Goal: Task Accomplishment & Management: Use online tool/utility

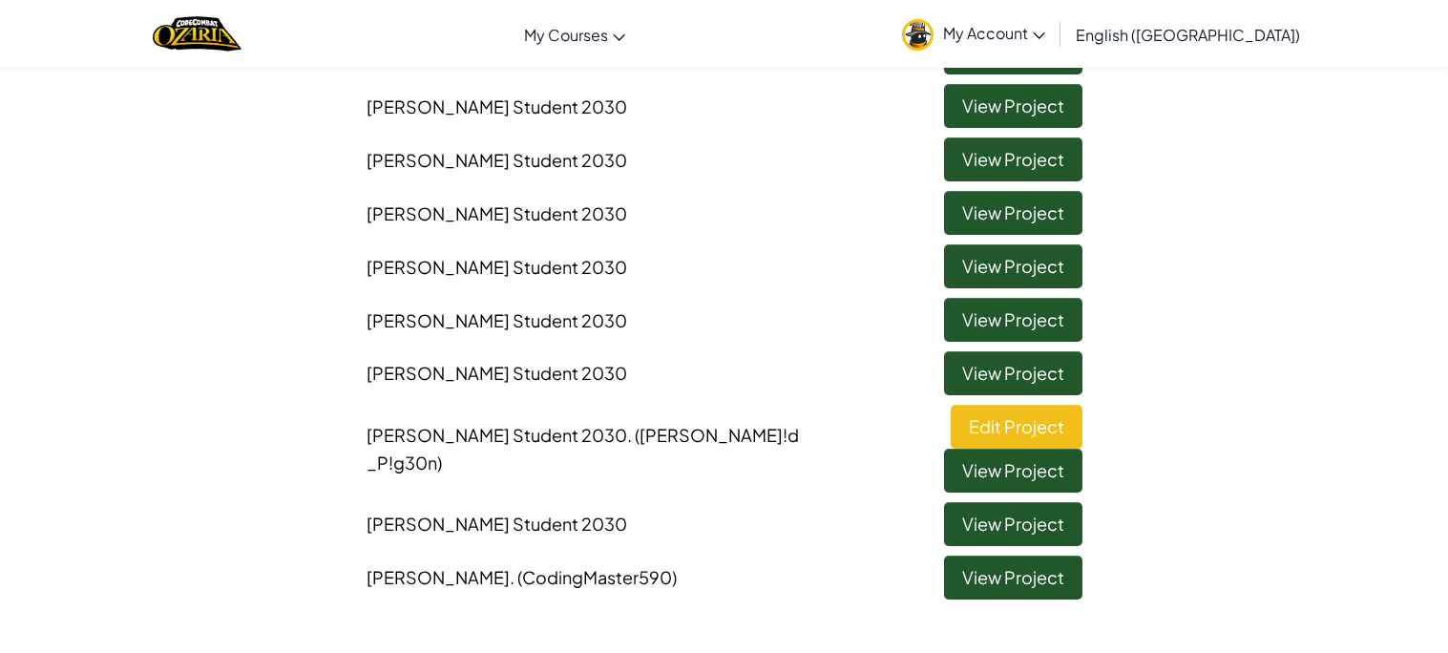
scroll to position [825, 0]
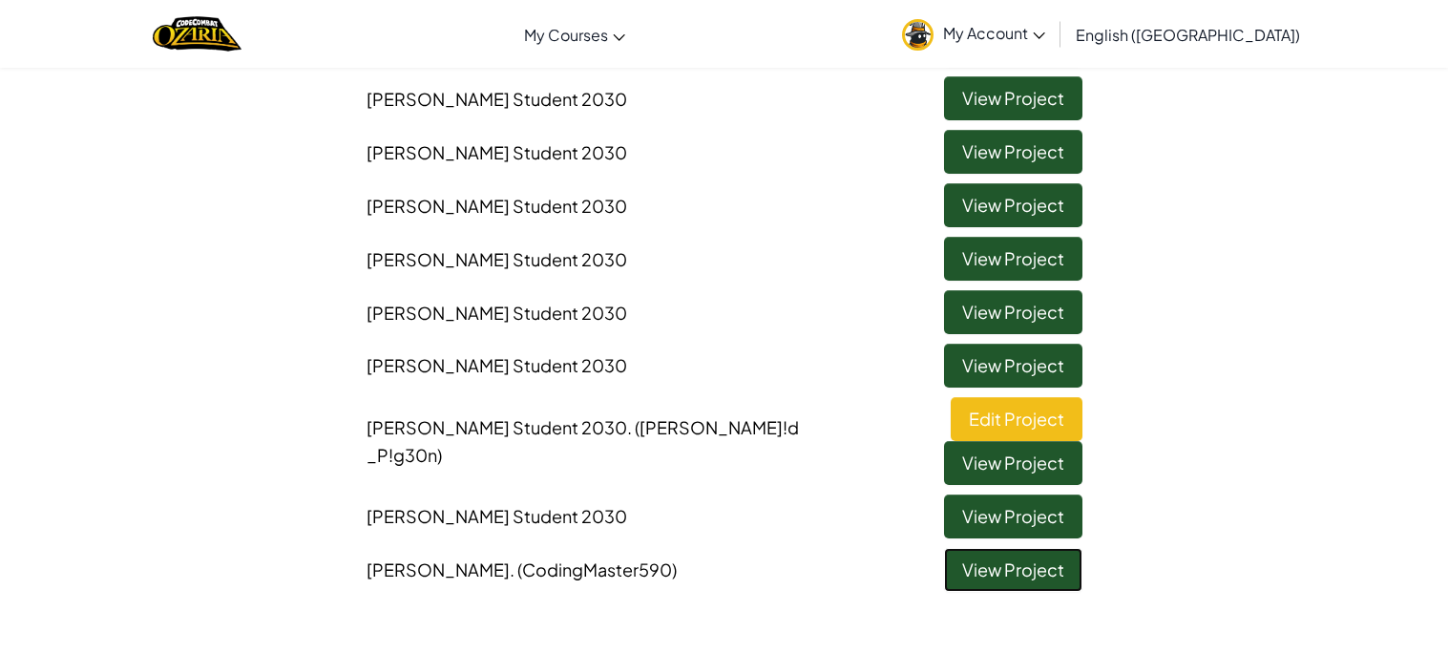
click at [1014, 548] on link "View Project" at bounding box center [1013, 570] width 138 height 44
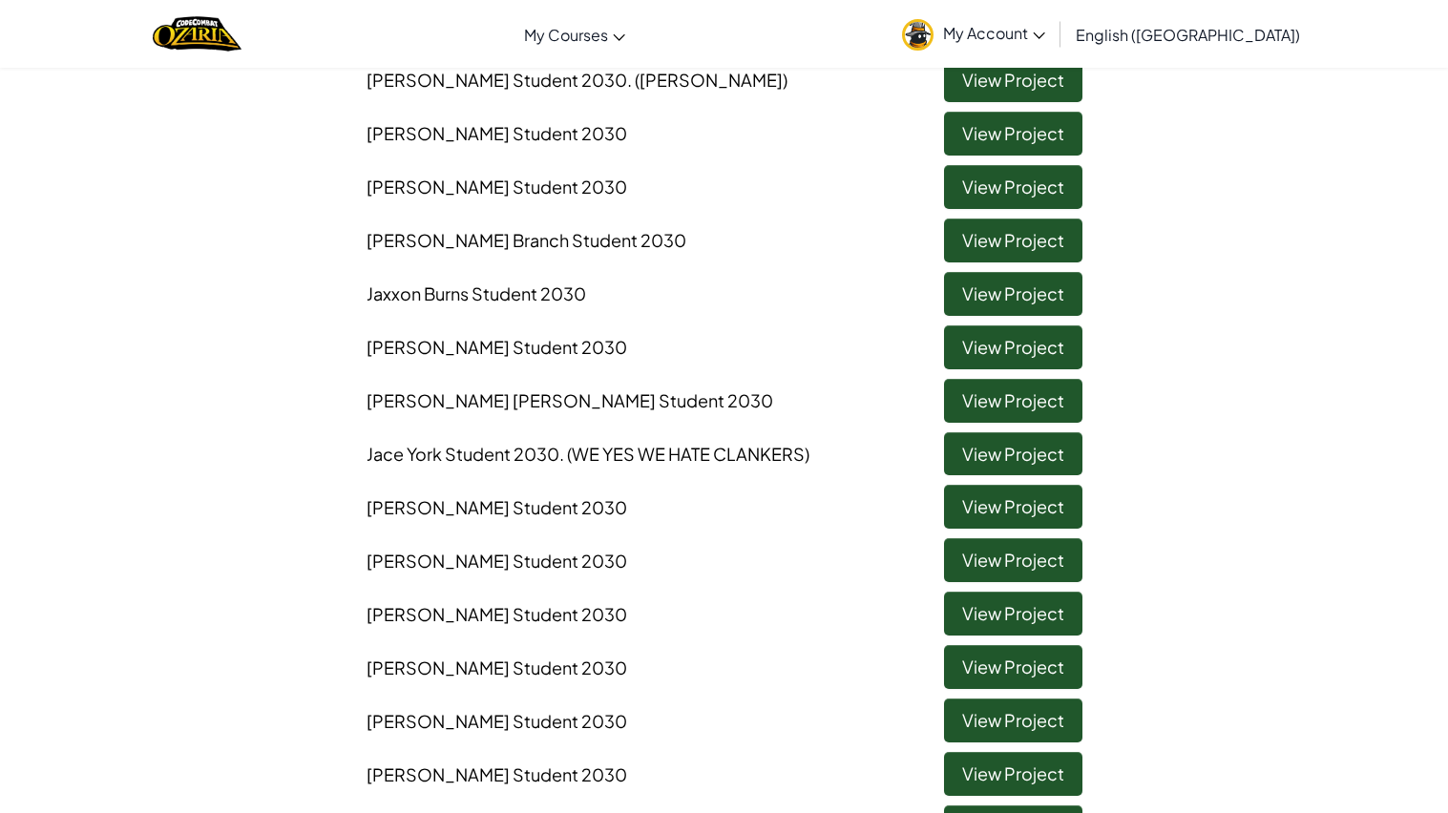
scroll to position [318, 0]
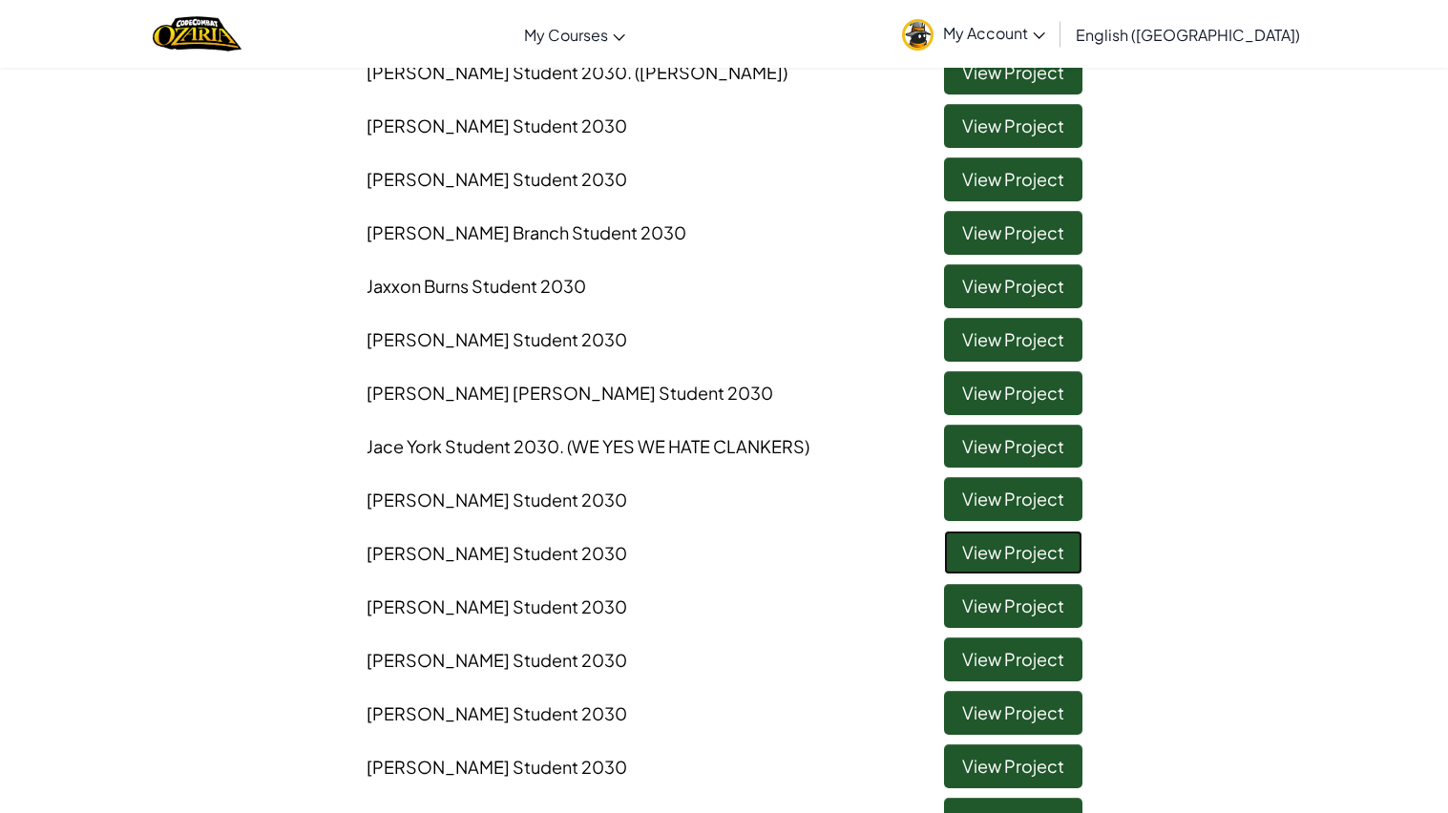
click at [1037, 543] on link "View Project" at bounding box center [1013, 553] width 138 height 44
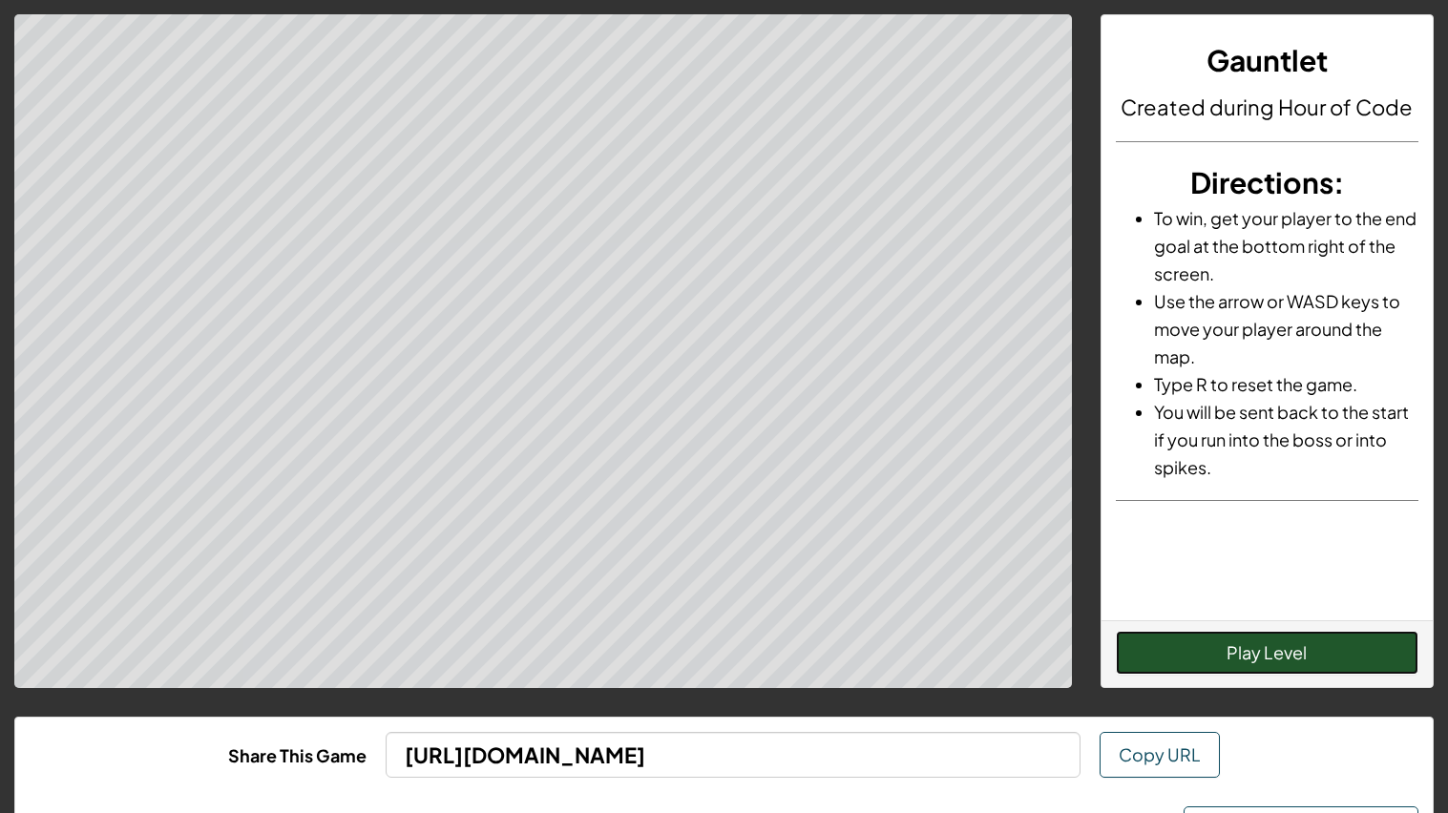
click at [1342, 652] on button "Play Level" at bounding box center [1266, 653] width 302 height 44
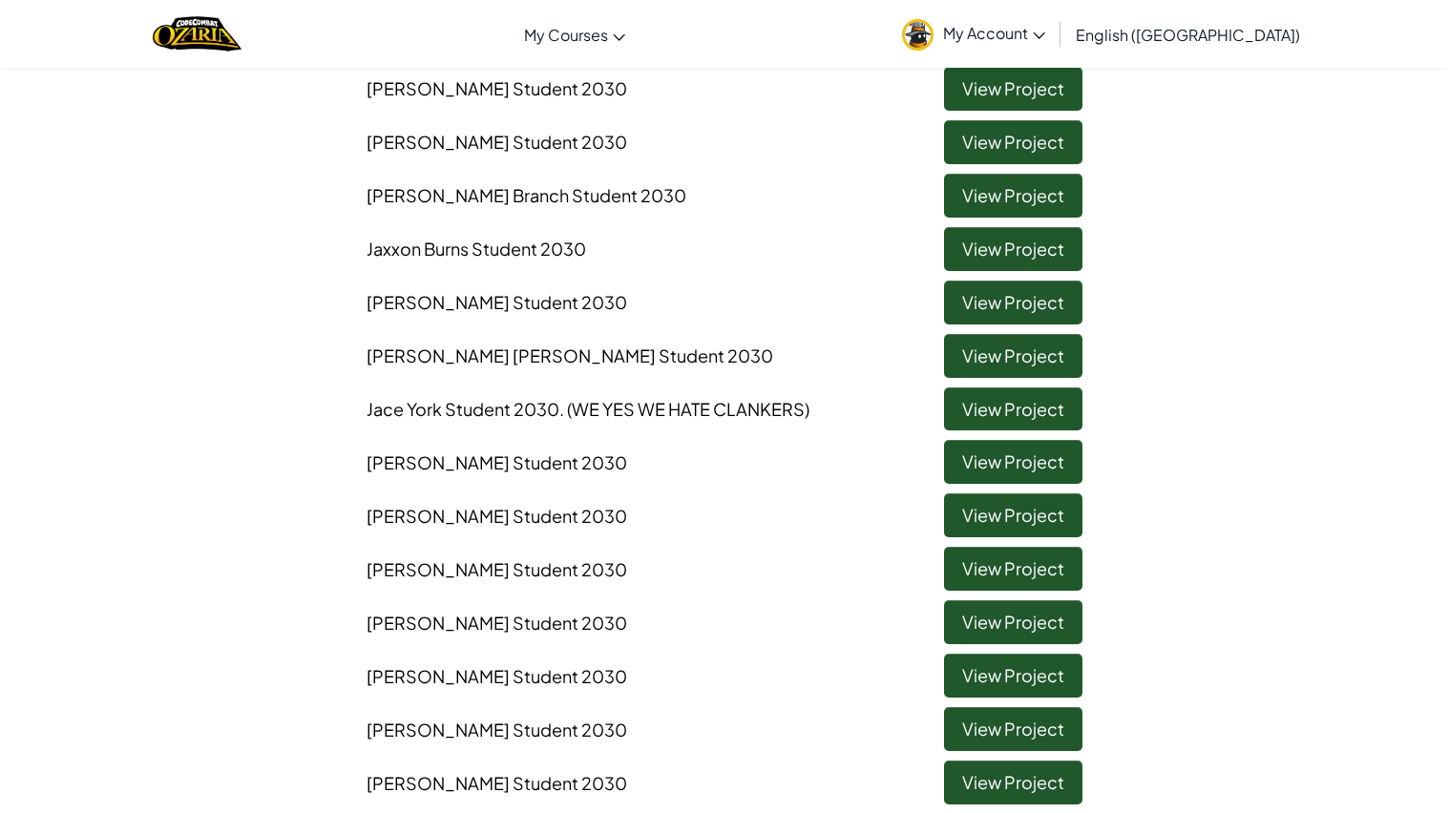
scroll to position [363, 0]
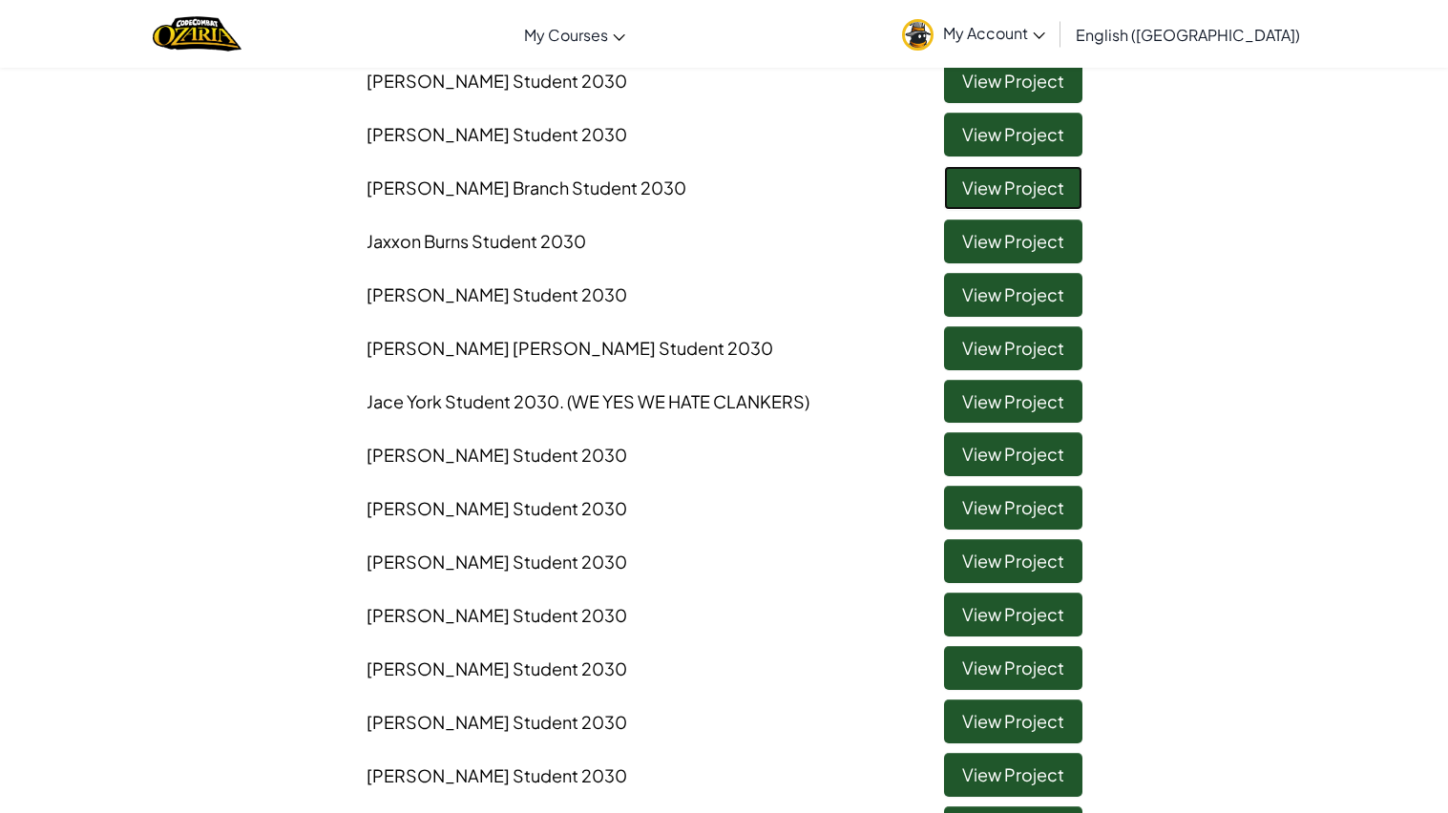
click at [994, 177] on link "View Project" at bounding box center [1013, 188] width 138 height 44
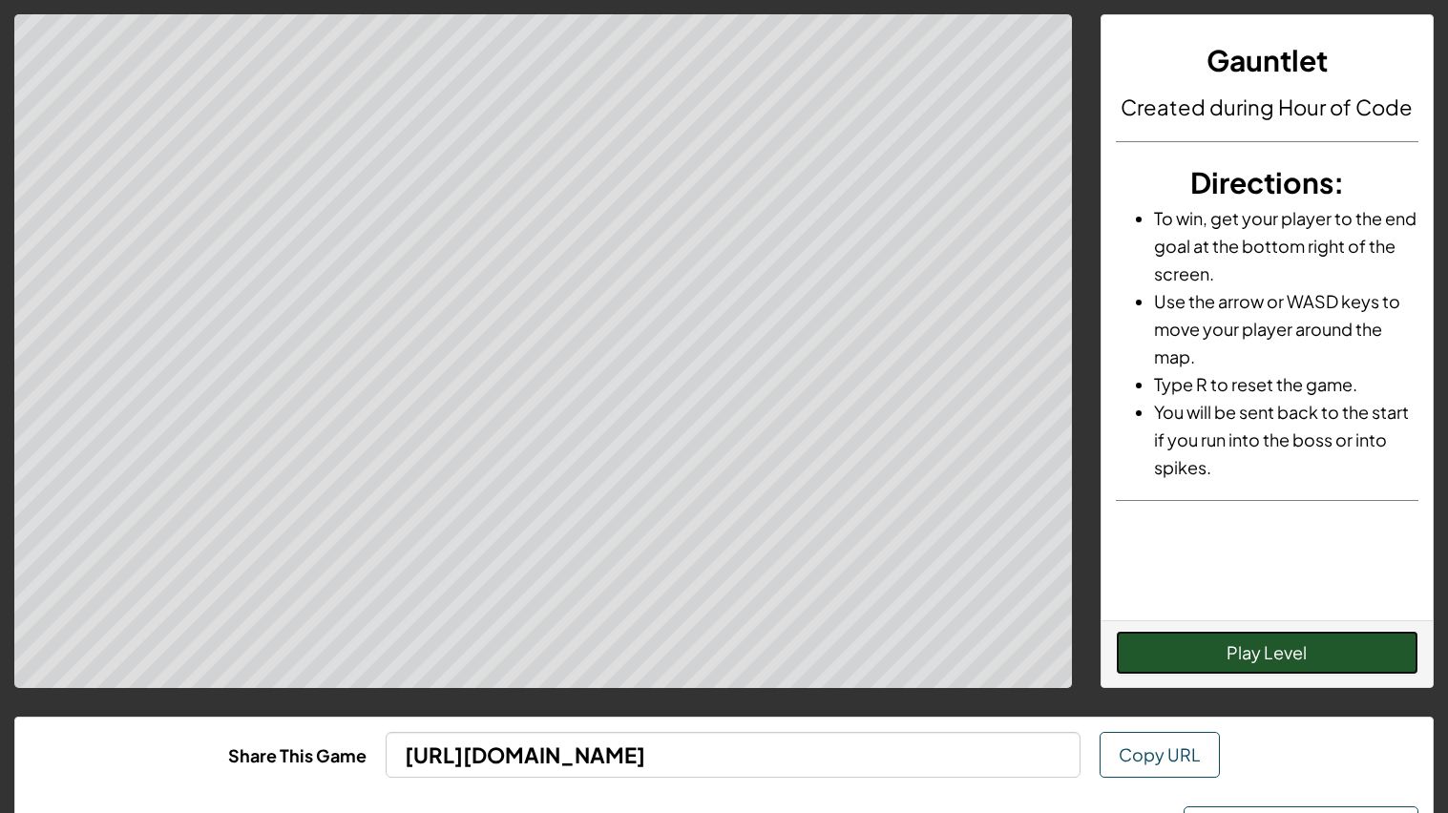
click at [1187, 652] on button "Play Level" at bounding box center [1266, 653] width 302 height 44
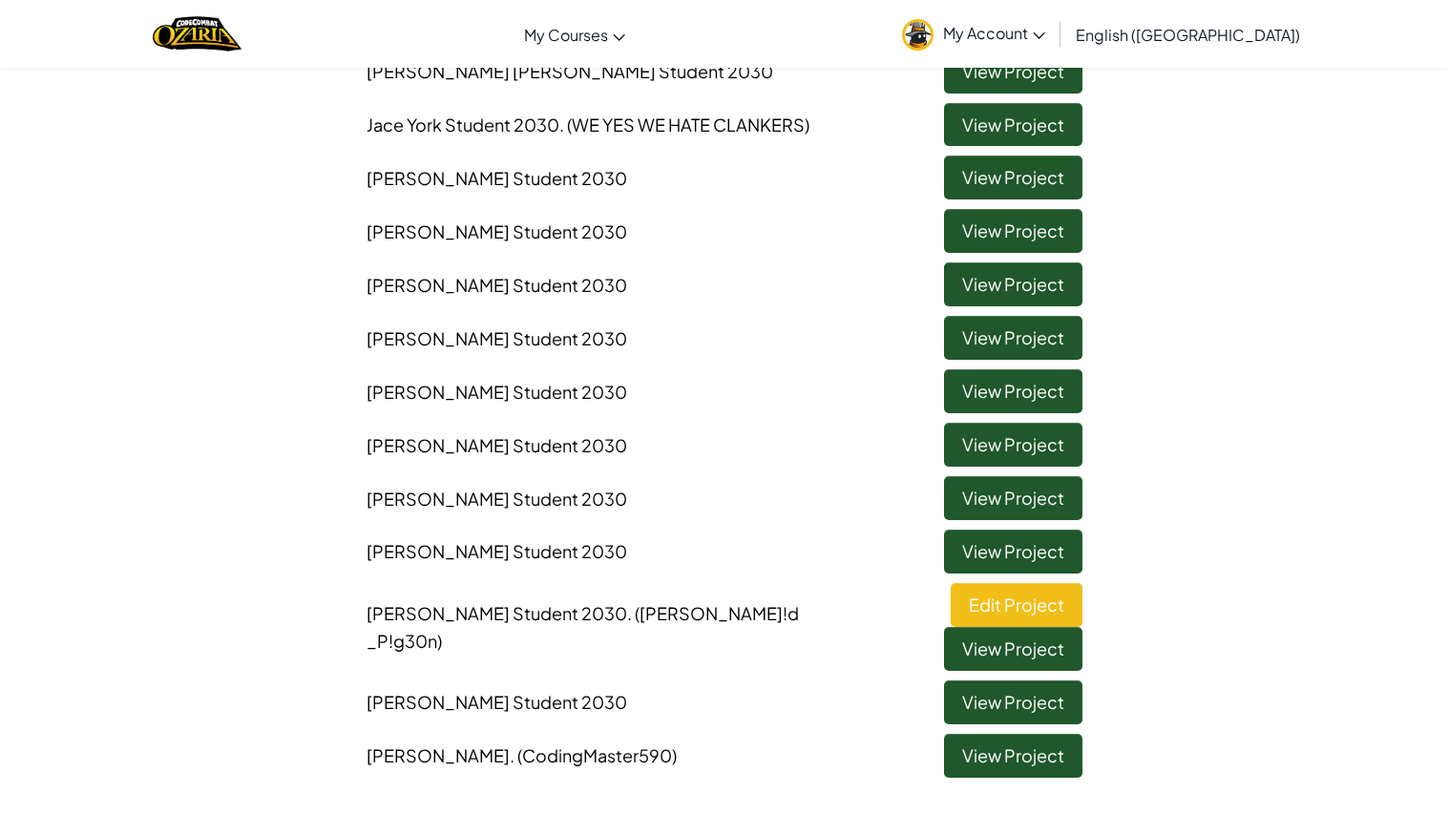
scroll to position [650, 0]
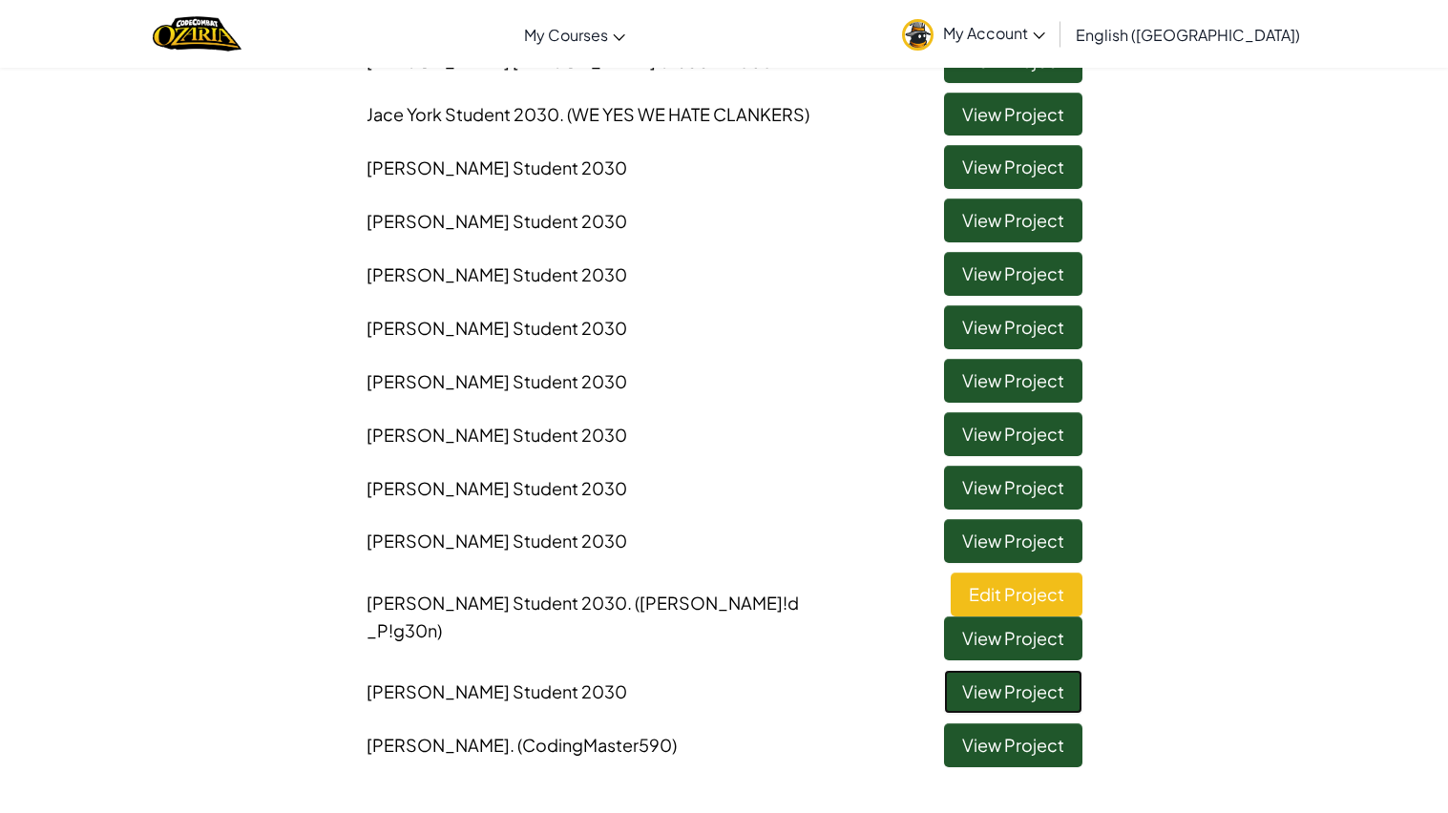
click at [1051, 652] on link "View Project" at bounding box center [1013, 692] width 138 height 44
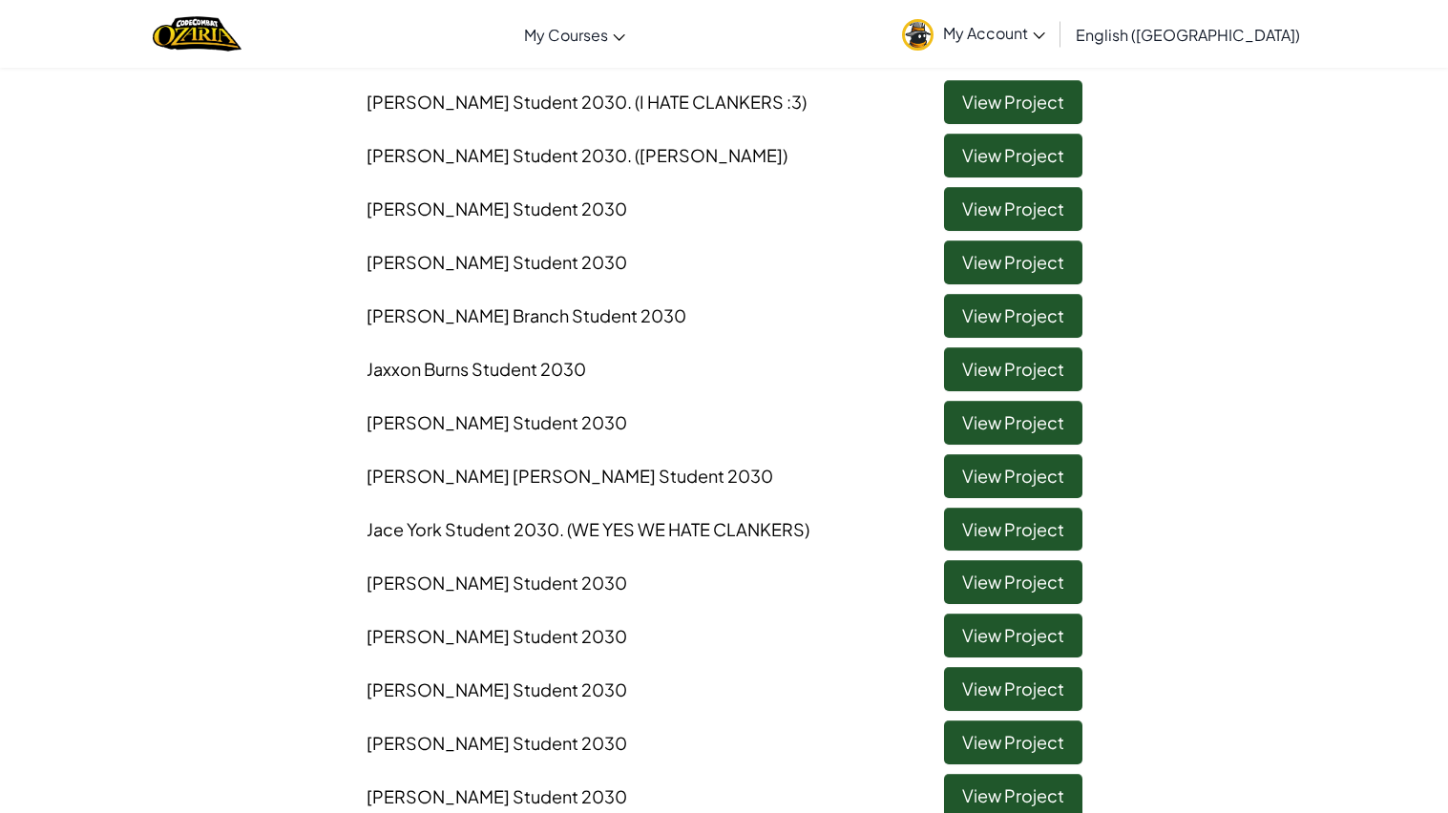
scroll to position [239, 0]
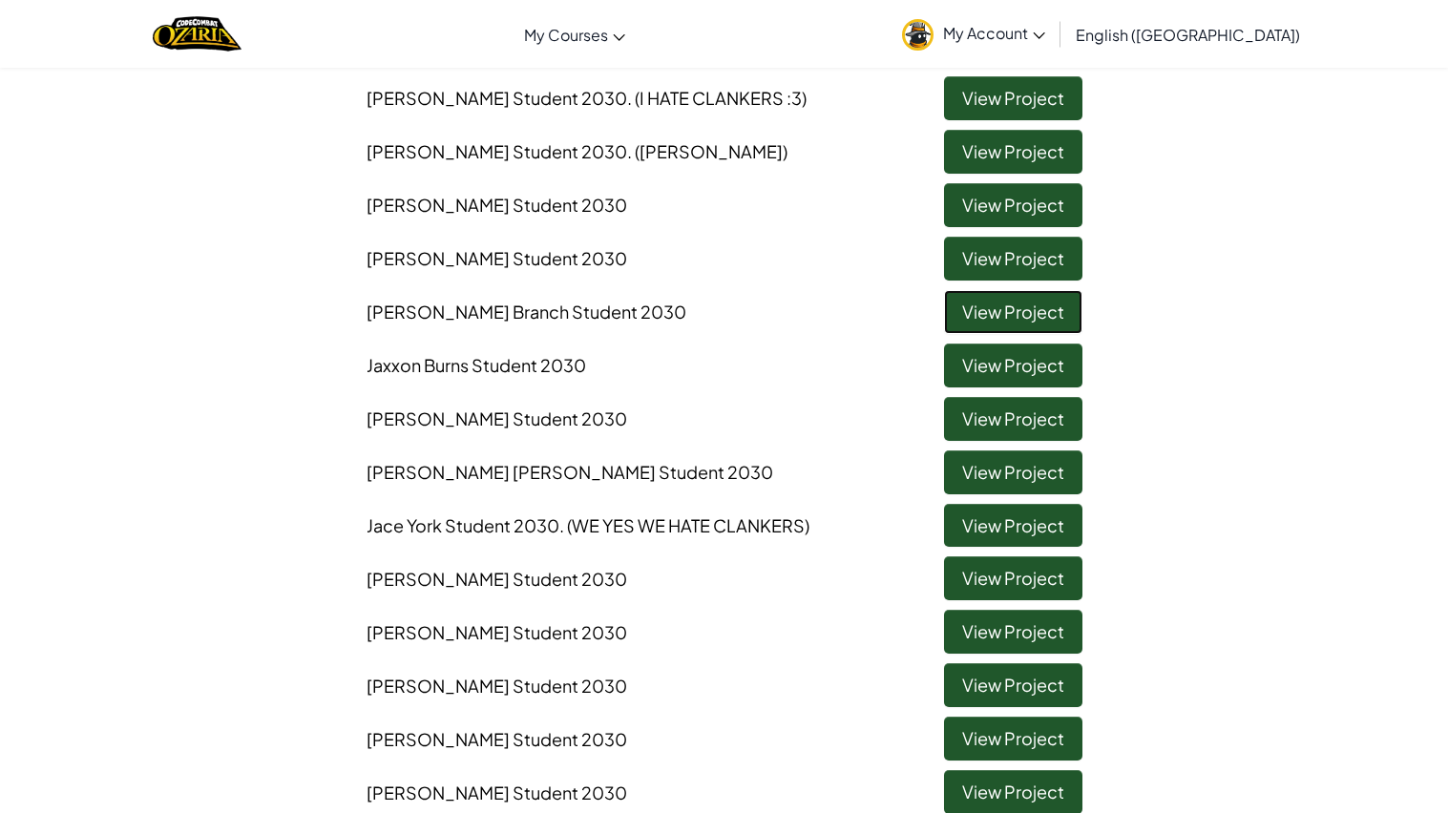
click at [1044, 323] on link "View Project" at bounding box center [1013, 312] width 138 height 44
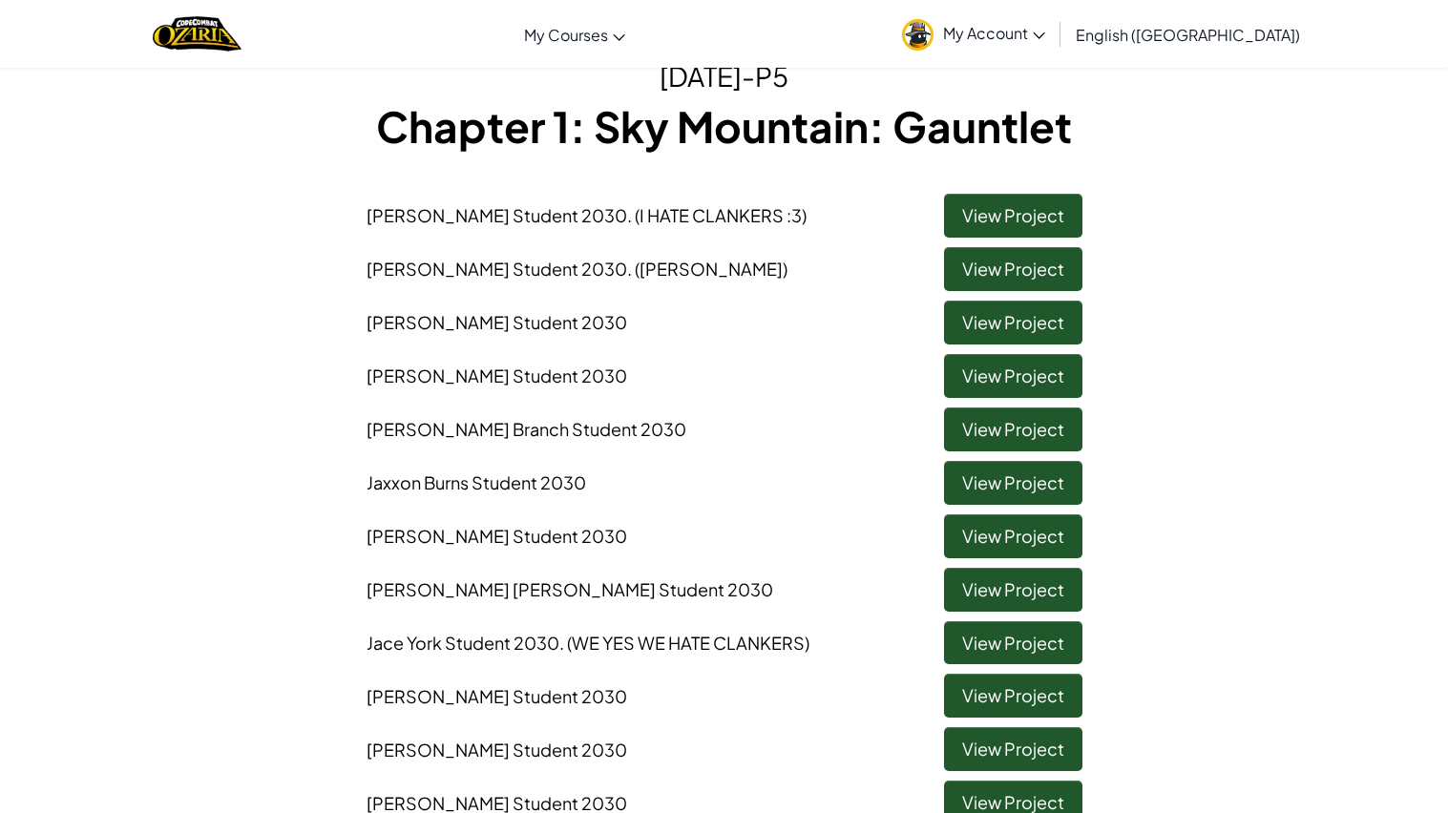
scroll to position [127, 0]
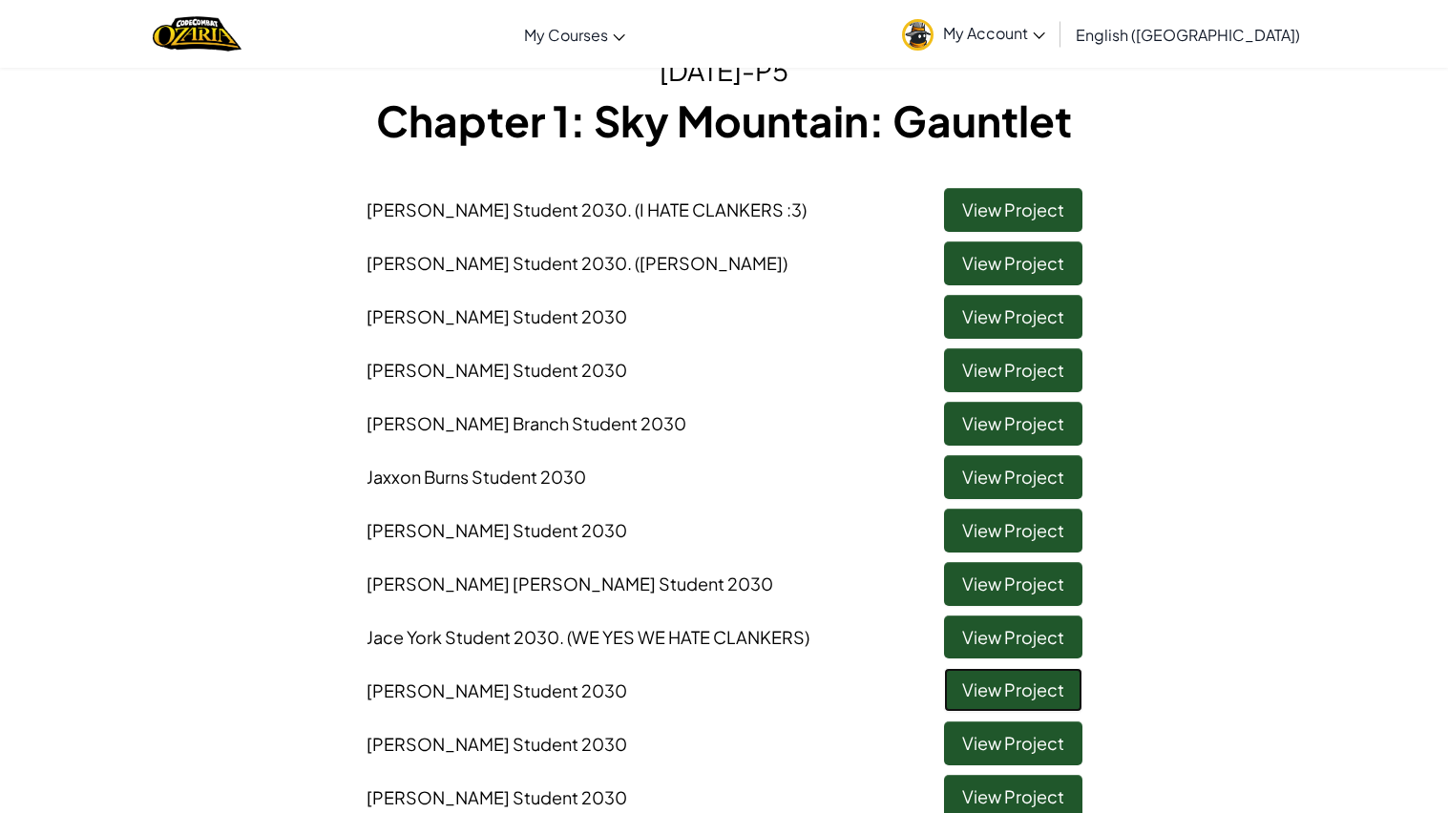
click at [1012, 652] on link "View Project" at bounding box center [1013, 690] width 138 height 44
